Goal: Obtain resource: Obtain resource

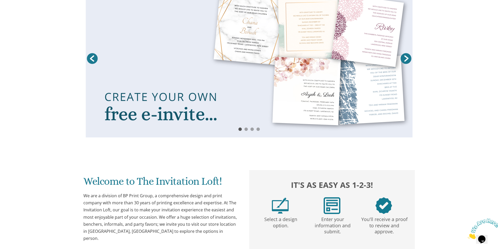
scroll to position [83, 0]
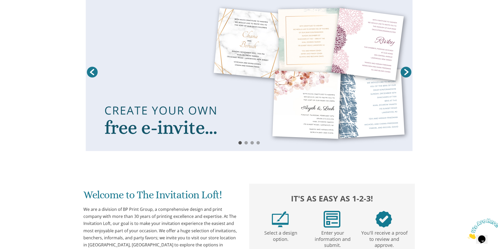
click at [267, 124] on link at bounding box center [249, 73] width 327 height 155
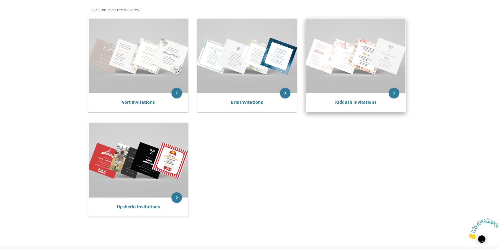
scroll to position [105, 0]
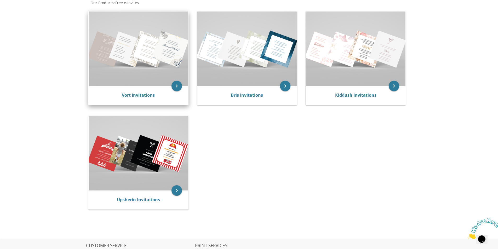
click at [151, 60] on img at bounding box center [139, 48] width 100 height 74
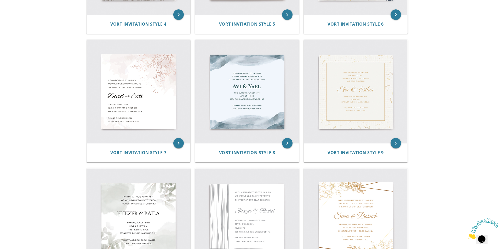
scroll to position [470, 0]
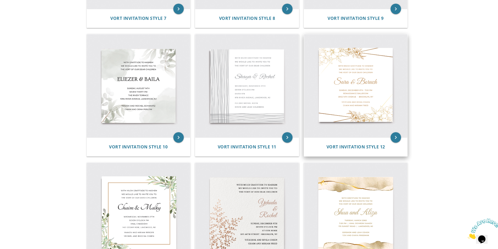
click at [368, 99] on img at bounding box center [355, 85] width 103 height 103
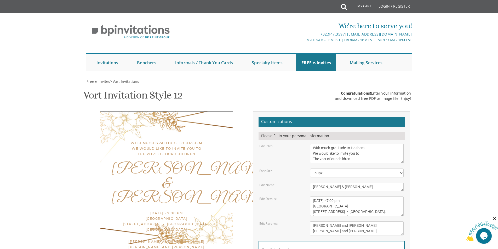
scroll to position [78, 0]
drag, startPoint x: 359, startPoint y: 81, endPoint x: 303, endPoint y: 67, distance: 57.4
click at [303, 144] on div "Edit Intro: With much gratitude to Hashem We would like to invite you to The vo…" at bounding box center [331, 154] width 152 height 20
click at [373, 144] on textarea "With much gratitude to Hashem We would like to invite you to The vort of our ch…" at bounding box center [357, 154] width 94 height 20
click at [323, 144] on textarea "With much gratitude to Hashem We would like to invite you to The vort of our ch…" at bounding box center [357, 154] width 94 height 20
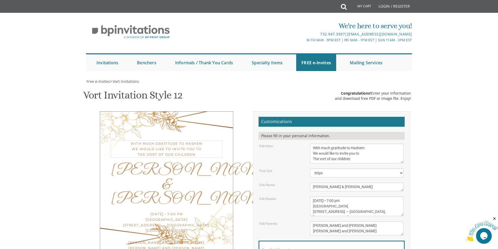
click at [323, 144] on textarea "With much gratitude to Hashem We would like to invite you to The vort of our ch…" at bounding box center [357, 154] width 94 height 20
drag, startPoint x: 364, startPoint y: 82, endPoint x: 310, endPoint y: 84, distance: 54.1
click at [310, 144] on div "With much gratitude to Hashem We would like to invite you to The vort of our ch…" at bounding box center [356, 154] width 101 height 20
type textarea "With much gratitude to Hashem We would like to invite you to The Sheva Brachos …"
drag, startPoint x: 346, startPoint y: 108, endPoint x: 300, endPoint y: 109, distance: 46.5
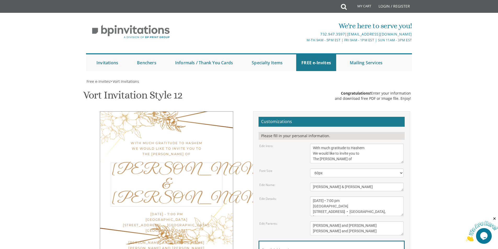
click at [300, 183] on div "Edit Name: Sara & Boruch" at bounding box center [331, 187] width 152 height 9
type textarea "Avromi and Rivky"
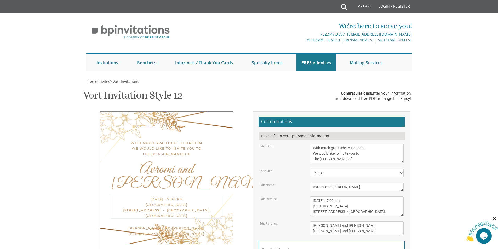
drag, startPoint x: 313, startPoint y: 124, endPoint x: 325, endPoint y: 124, distance: 11.5
click at [325, 197] on textarea "Sunday, December 8th • 7:00 pm Renaissance Ballroom 5902 14th Avenue • Brooklyn…" at bounding box center [357, 207] width 94 height 20
click at [332, 197] on textarea "Sunday, December 8th • 7:00 pm Renaissance Ballroom 5902 14th Avenue • Brooklyn…" at bounding box center [357, 207] width 94 height 20
click at [342, 197] on textarea "Sunday, December 8th • 7:00 pm Renaissance Ballroom 5902 14th Avenue • Brooklyn…" at bounding box center [357, 207] width 94 height 20
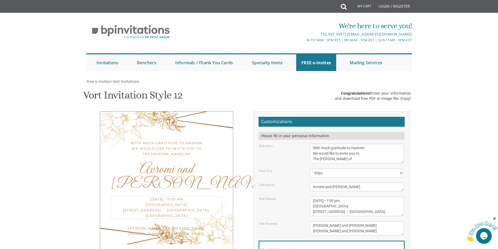
drag, startPoint x: 351, startPoint y: 129, endPoint x: 312, endPoint y: 130, distance: 39.5
click at [312, 197] on textarea "Sunday, December 8th • 7:00 pm Renaissance Ballroom 5902 14th Avenue • Brooklyn…" at bounding box center [357, 207] width 94 height 20
drag, startPoint x: 342, startPoint y: 134, endPoint x: 300, endPoint y: 132, distance: 42.1
click at [300, 197] on div "Edit Details: Sunday, December 8th • 7:00 pm Renaissance Ballroom 5902 14th Ave…" at bounding box center [331, 207] width 152 height 20
drag, startPoint x: 349, startPoint y: 134, endPoint x: 370, endPoint y: 136, distance: 21.3
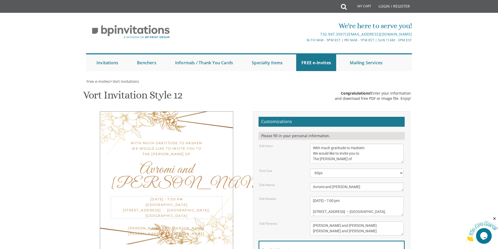
click at [370, 197] on textarea "Sunday, December 8th • 7:00 pm Renaissance Ballroom 5902 14th Avenue • Brooklyn…" at bounding box center [357, 207] width 94 height 20
type textarea "Tuesday, August 19th • 7:00 pm 244 Powderhorn Dr • Lakewood, NJ"
drag, startPoint x: 361, startPoint y: 152, endPoint x: 303, endPoint y: 149, distance: 58.1
click at [303, 221] on div "Edit Parents: Yaakov and Miriam Berger Yechiel and Brocha Cohen" at bounding box center [331, 228] width 152 height 14
click at [359, 183] on textarea "Sara & Boruch" at bounding box center [357, 187] width 94 height 9
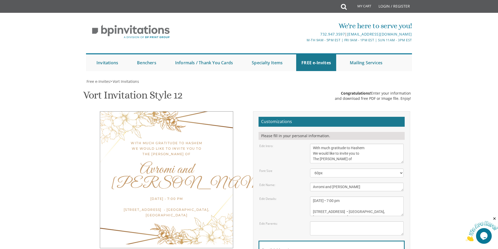
click at [212, 145] on div "With much gratitude to Hashem We would like to invite you to The Sheva Brachos …" at bounding box center [166, 179] width 133 height 137
click at [170, 196] on div "Tuesday, August 19th • 7:00 pm 244 Powderhorn Dr • Lakewood, NJ" at bounding box center [167, 207] width 112 height 22
click at [224, 147] on div "With much gratitude to Hashem We would like to invite you to The Sheva Brachos …" at bounding box center [166, 179] width 133 height 137
click at [347, 221] on textarea "Yaakov and Miriam Berger Yechiel and Brocha Cohen" at bounding box center [357, 228] width 94 height 14
type textarea "jlkj"
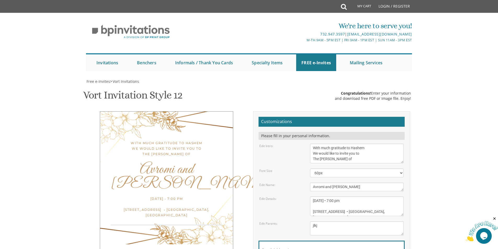
click at [193, 141] on div "With much gratitude to Hashem We would like to invite you to The Sheva Brachos …" at bounding box center [166, 180] width 133 height 138
drag, startPoint x: 321, startPoint y: 148, endPoint x: 292, endPoint y: 148, distance: 28.7
click at [292, 221] on div "Edit Parents: Yaakov and Miriam Berger Yechiel and Brocha Cohen" at bounding box center [331, 228] width 152 height 14
click at [287, 221] on div "Edit Parents:" at bounding box center [280, 223] width 51 height 4
click at [314, 221] on textarea "Yaakov and Miriam Berger Yechiel and Brocha Cohen" at bounding box center [357, 228] width 94 height 14
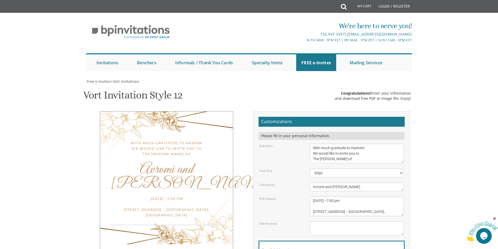
scroll to position [4, 0]
click at [285, 197] on div "Edit Details: Sunday, December 8th • 7:00 pm Renaissance Ballroom 5902 14th Ave…" at bounding box center [331, 207] width 152 height 20
click at [327, 221] on textarea "Yaakov and Miriam Berger Yechiel and Brocha Cohen" at bounding box center [357, 228] width 94 height 14
click at [345, 221] on textarea "Yaakov and Miriam Berger Yechiel and Brocha Cohen" at bounding box center [357, 228] width 94 height 14
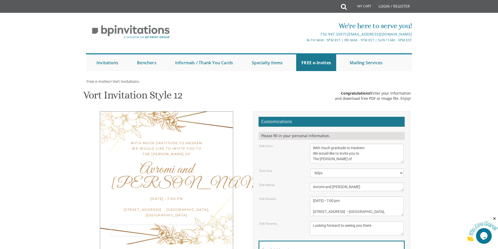
click at [340, 221] on textarea "Yaakov and Miriam Berger Yechiel and Brocha Cohen" at bounding box center [357, 228] width 94 height 14
click at [345, 221] on textarea "Yaakov and Miriam Berger Yechiel and Brocha Cohen" at bounding box center [357, 228] width 94 height 14
type textarea "Looking forward to seeing you there"
click at [313, 117] on form "Customizations Please fill in your personal information. Edit Intro: With much …" at bounding box center [331, 199] width 146 height 165
click at [320, 197] on textarea "Sunday, December 8th • 7:00 pm Renaissance Ballroom 5902 14th Avenue • Brooklyn…" at bounding box center [357, 207] width 94 height 20
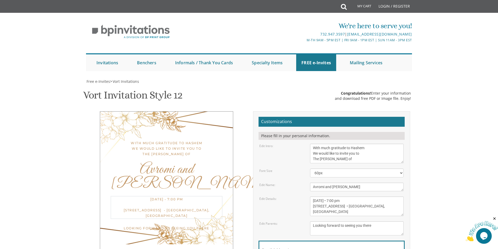
type textarea "[DATE] • 7:00 pm [STREET_ADDRESS] • [GEOGRAPHIC_DATA], [GEOGRAPHIC_DATA]"
click at [345, 221] on textarea "Yaakov and Miriam Berger Yechiel and Brocha Cohen" at bounding box center [357, 228] width 94 height 14
drag, startPoint x: 381, startPoint y: 150, endPoint x: 316, endPoint y: 150, distance: 64.5
click at [316, 221] on textarea "Yaakov and Miriam Berger Yechiel and Brocha Cohen" at bounding box center [357, 228] width 94 height 14
click at [438, 140] on body "My Cart Total: View Cart Item(s) Submit My Cart Total: View Cart Item(s) Login …" at bounding box center [249, 215] width 498 height 430
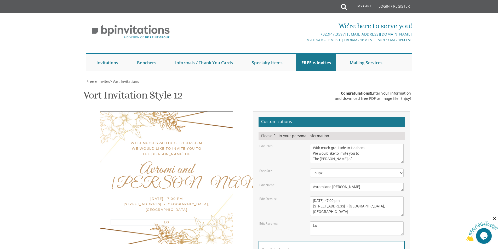
click at [331, 221] on textarea "Yaakov and Miriam Berger Yechiel and Brocha Cohen" at bounding box center [357, 228] width 94 height 14
type textarea "L"
click at [469, 136] on body "My Cart Total: View Cart Item(s) Submit My Cart Total: View Cart Item(s) Login …" at bounding box center [249, 215] width 498 height 430
click at [332, 221] on textarea "Yaakov and Miriam Berger Yechiel and Brocha Cohen" at bounding box center [357, 228] width 94 height 14
type textarea "l"
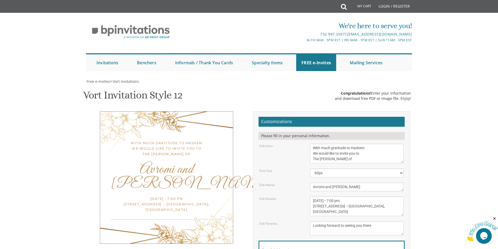
type textarea "Looking forward to seeing you there"
click at [378, 197] on textarea "Sunday, December 8th • 7:00 pm Renaissance Ballroom 5902 14th Avenue • Brooklyn…" at bounding box center [357, 207] width 94 height 20
click at [377, 221] on textarea "Yaakov and Miriam Berger Yechiel and Brocha Cohen" at bounding box center [357, 228] width 94 height 14
click at [374, 197] on textarea "Sunday, December 8th • 7:00 pm Renaissance Ballroom 5902 14th Avenue • Brooklyn…" at bounding box center [357, 207] width 94 height 20
click at [355, 241] on div "Email Address*" at bounding box center [331, 251] width 146 height 21
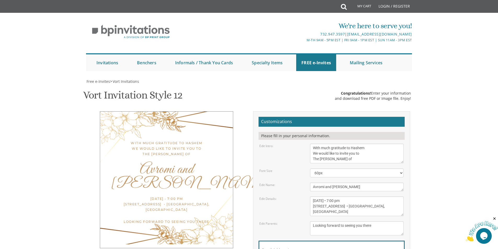
click at [306, 249] on input "Email Address*" at bounding box center [331, 253] width 139 height 7
type input "[EMAIL_ADDRESS][DOMAIN_NAME]"
click at [458, 162] on body "My Cart Total: View Cart Item(s) Submit My Cart Total: View Cart Item(s) Login …" at bounding box center [249, 215] width 498 height 430
drag, startPoint x: 311, startPoint y: 122, endPoint x: 403, endPoint y: 133, distance: 92.9
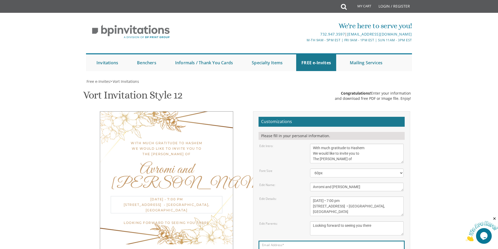
click at [403, 197] on textarea "Sunday, December 8th • 7:00 pm Renaissance Ballroom 5902 14th Avenue • Brooklyn…" at bounding box center [357, 207] width 94 height 20
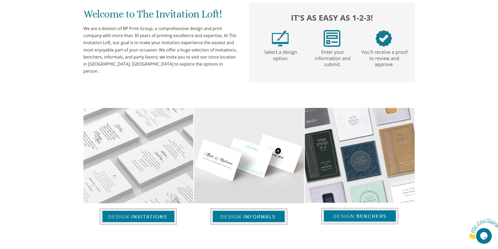
scroll to position [260, 0]
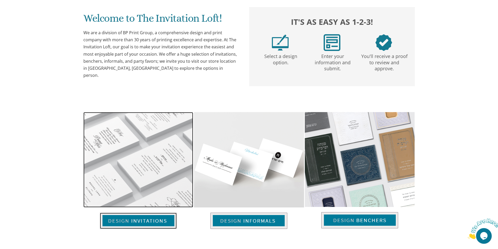
click at [148, 202] on img at bounding box center [138, 159] width 110 height 95
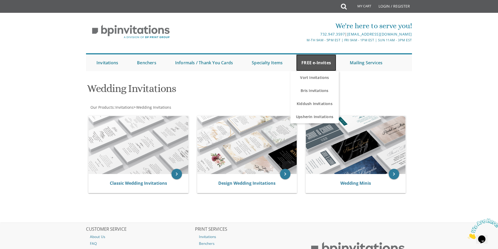
click at [321, 62] on link "FREE e-Invites" at bounding box center [316, 62] width 40 height 17
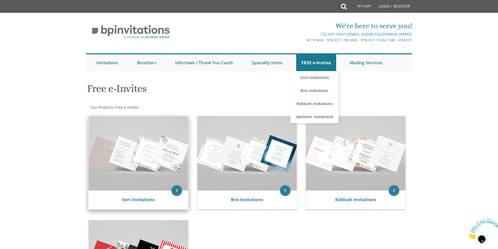
click at [156, 148] on img at bounding box center [139, 153] width 100 height 74
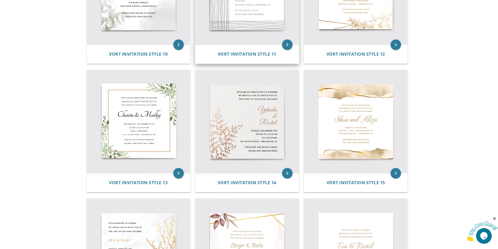
scroll to position [627, 0]
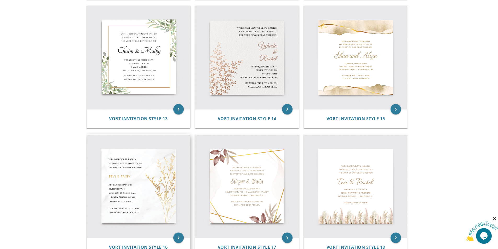
click at [110, 180] on img at bounding box center [138, 186] width 103 height 103
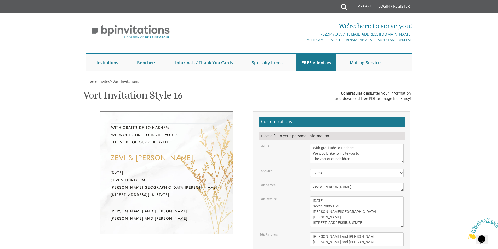
drag, startPoint x: 362, startPoint y: 160, endPoint x: 294, endPoint y: 160, distance: 67.2
click at [294, 160] on div "Edit Intro: With gratitude to Hashem We would like to invite you to The vort of…" at bounding box center [331, 154] width 152 height 20
type textarea "With gratitude to Hashem We would like to invite you to The [PERSON_NAME] of"
drag, startPoint x: 345, startPoint y: 185, endPoint x: 297, endPoint y: 189, distance: 48.5
click at [297, 189] on div "Edit names: Zevi & [PERSON_NAME]" at bounding box center [331, 187] width 152 height 9
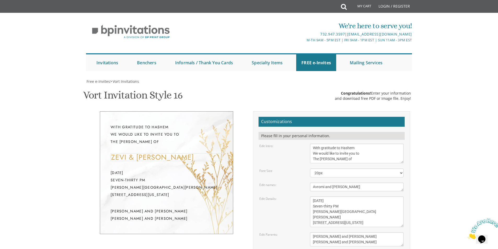
type textarea "Avromi and [PERSON_NAME]"
drag, startPoint x: 364, startPoint y: 221, endPoint x: 301, endPoint y: 197, distance: 67.4
click at [301, 197] on div "Edit Details: [DATE] Seven-thirty PM [PERSON_NAME][GEOGRAPHIC_DATA][PERSON_NAME…" at bounding box center [331, 212] width 152 height 31
paste textarea "[DATE] • 7:00 pm [STREET_ADDRESS] • [GEOGRAPHIC_DATA], [GEOGRAPHIC_DATA]"
click at [351, 200] on textarea "[DATE] Seven-thirty PM [PERSON_NAME][GEOGRAPHIC_DATA][PERSON_NAME] [STREET_ADDR…" at bounding box center [357, 212] width 94 height 31
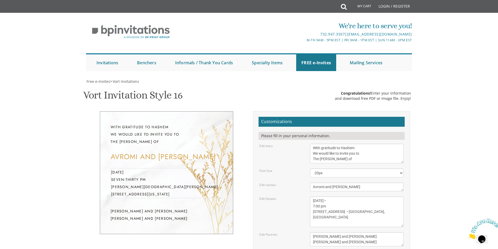
click at [354, 201] on textarea "[DATE] Seven-thirty PM [PERSON_NAME][GEOGRAPHIC_DATA][PERSON_NAME] [STREET_ADDR…" at bounding box center [357, 212] width 94 height 31
click at [349, 212] on textarea "[DATE] Seven-thirty PM [PERSON_NAME][GEOGRAPHIC_DATA][PERSON_NAME] [STREET_ADDR…" at bounding box center [357, 212] width 94 height 31
click at [335, 207] on textarea "[DATE] Seven-thirty PM [PERSON_NAME][GEOGRAPHIC_DATA][PERSON_NAME] [STREET_ADDR…" at bounding box center [357, 212] width 94 height 31
type textarea "[DATE] • 7:00 pm [STREET_ADDRESS]"
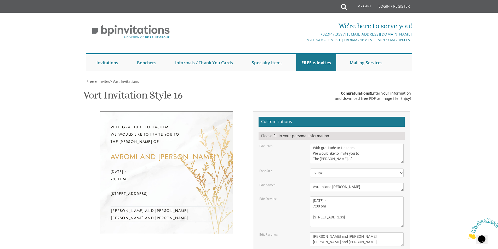
drag, startPoint x: 363, startPoint y: 165, endPoint x: 300, endPoint y: 153, distance: 64.7
click at [300, 153] on form "Customizations Please fill in your personal information. Edit Intro: With grati…" at bounding box center [331, 205] width 146 height 176
type textarea "Looking forward to seeing you there"
click at [322, 197] on textarea "[DATE] Seven-thirty PM [PERSON_NAME][GEOGRAPHIC_DATA][PERSON_NAME] [STREET_ADDR…" at bounding box center [357, 212] width 94 height 31
click at [375, 197] on textarea "[DATE] Seven-thirty PM [PERSON_NAME][GEOGRAPHIC_DATA][PERSON_NAME] [STREET_ADDR…" at bounding box center [357, 212] width 94 height 31
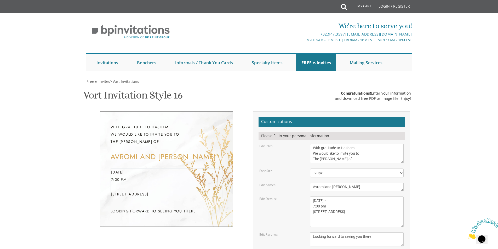
type textarea "[DATE] • 7:00 pm [STREET_ADDRESS]"
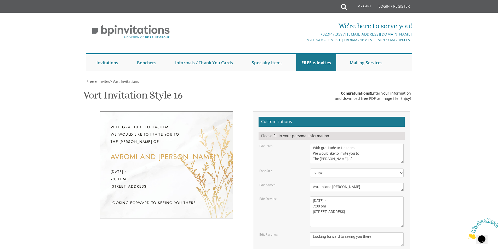
type input "[EMAIL_ADDRESS][DOMAIN_NAME]"
click at [355, 197] on textarea "[DATE] Seven-thirty PM [PERSON_NAME][GEOGRAPHIC_DATA][PERSON_NAME] [STREET_ADDR…" at bounding box center [357, 212] width 94 height 31
type textarea "[DATE] 7:00 pm [STREET_ADDRESS]"
click at [449, 148] on body "My Cart Total: View Cart Item(s) Submit My Cart Total: View Cart Item(s) Login …" at bounding box center [249, 220] width 498 height 441
